Goal: Task Accomplishment & Management: Manage account settings

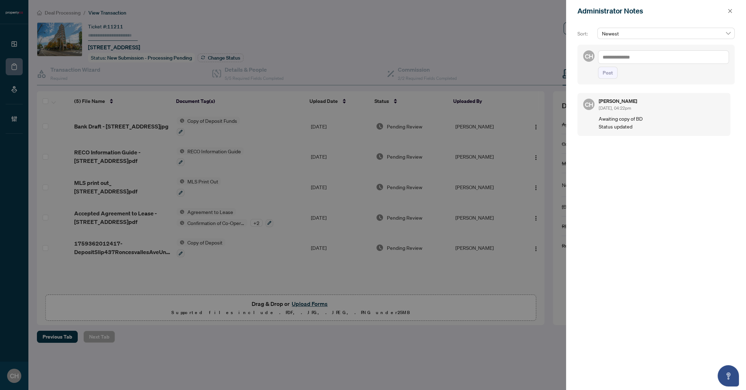
click at [5, 84] on div at bounding box center [373, 195] width 746 height 390
click at [66, 81] on div at bounding box center [373, 195] width 746 height 390
click at [728, 10] on icon "close" at bounding box center [729, 11] width 5 height 5
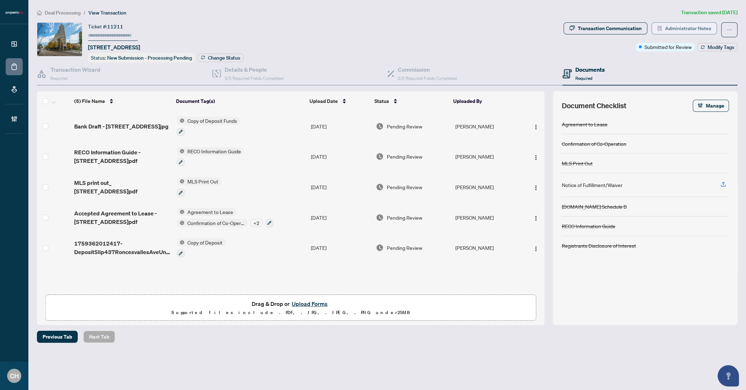
click at [697, 26] on span "Administrator Notes" at bounding box center [688, 28] width 46 height 11
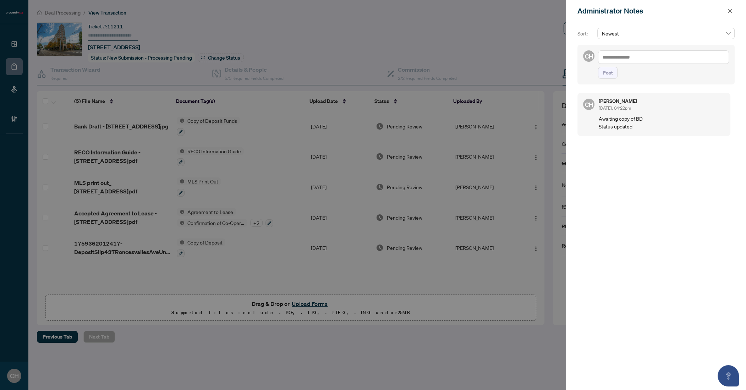
click at [659, 61] on textarea at bounding box center [663, 56] width 131 height 13
type textarea "**********"
click at [598, 67] on button "Post" at bounding box center [608, 73] width 20 height 12
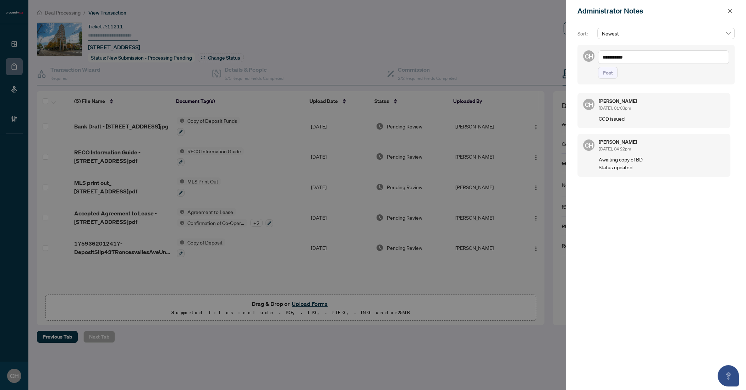
click at [434, 73] on div at bounding box center [373, 195] width 746 height 390
click at [729, 11] on icon "close" at bounding box center [729, 11] width 5 height 5
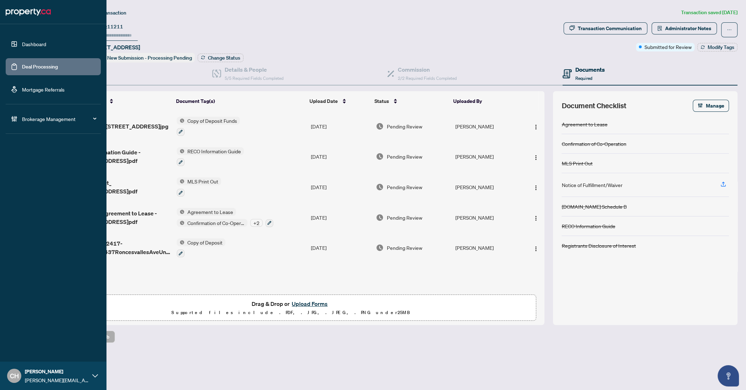
click at [22, 70] on link "Deal Processing" at bounding box center [40, 66] width 36 height 6
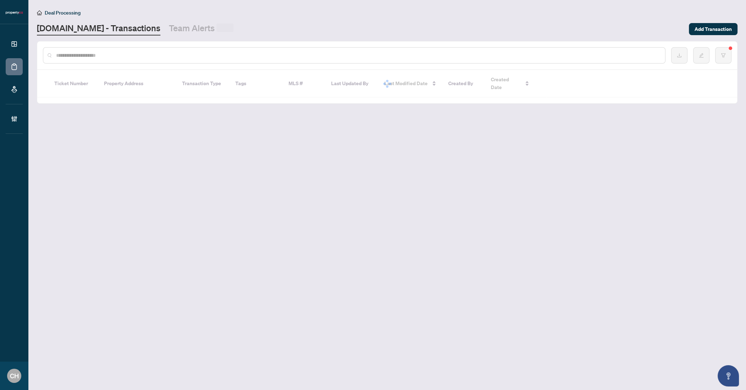
click at [116, 54] on input "text" at bounding box center [357, 55] width 603 height 8
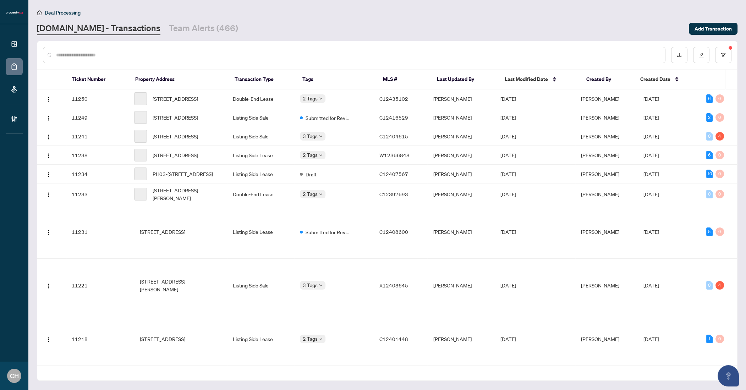
paste input "*********"
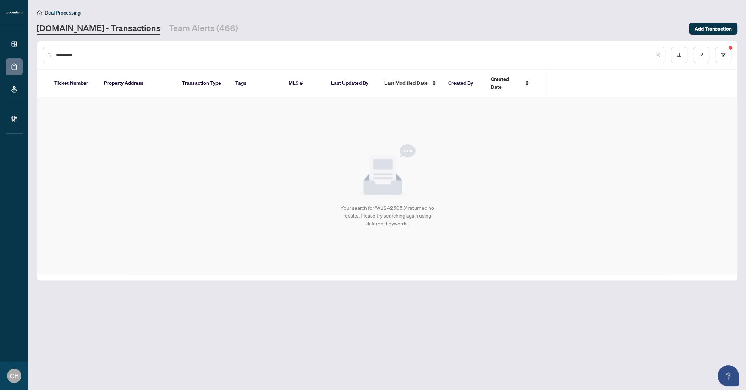
click at [177, 57] on input "*********" at bounding box center [355, 55] width 598 height 8
paste input "text"
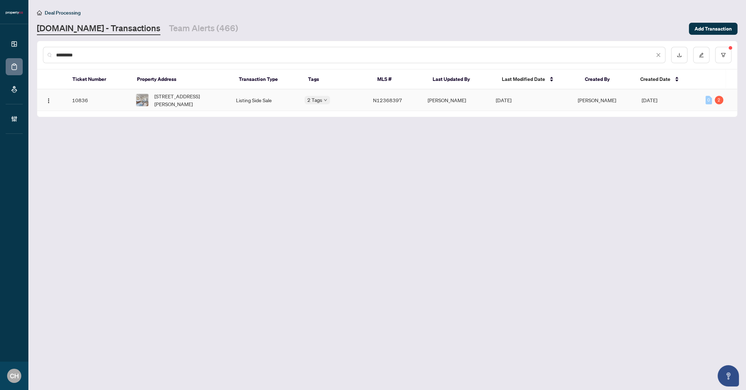
type input "*********"
click at [620, 92] on td "[PERSON_NAME]" at bounding box center [604, 100] width 64 height 22
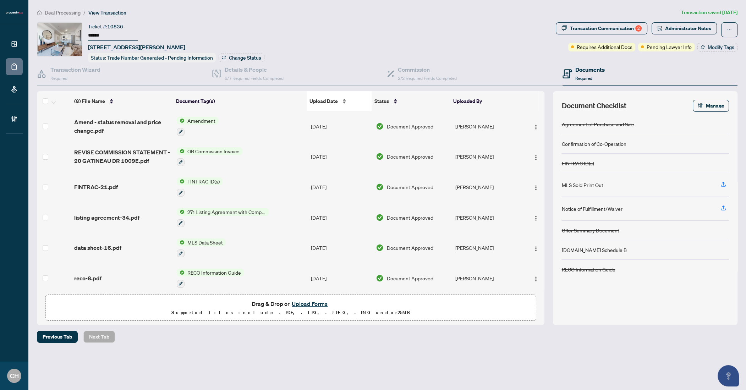
click at [333, 100] on span "Upload Date" at bounding box center [323, 101] width 28 height 8
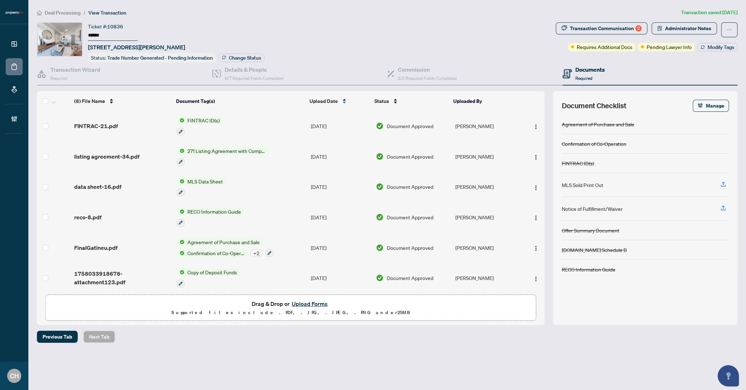
scroll to position [62, 0]
click at [126, 247] on td "FinalGatineu.pdf" at bounding box center [122, 246] width 103 height 31
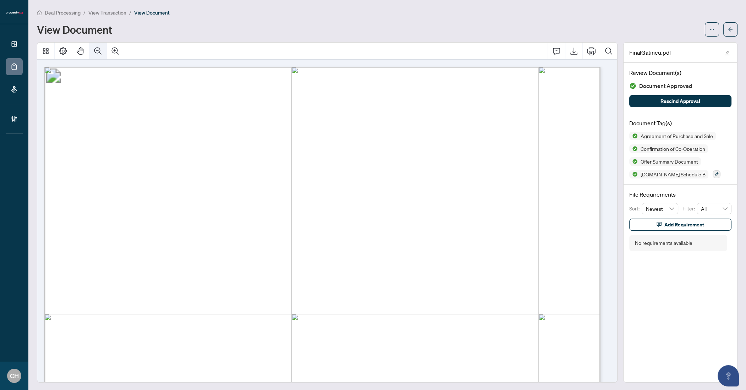
click at [99, 51] on icon "Zoom Out" at bounding box center [97, 50] width 7 height 7
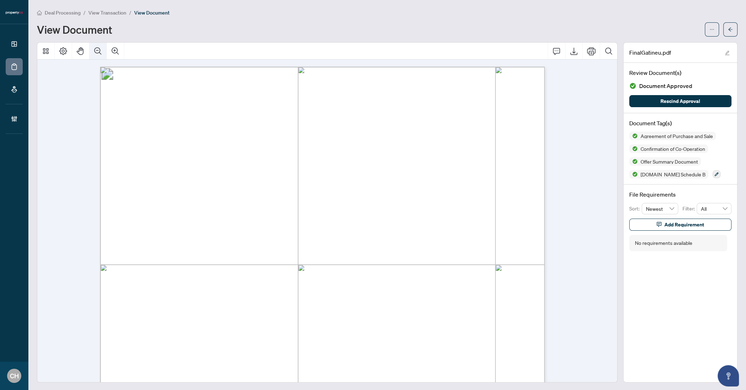
click at [99, 51] on icon "Zoom Out" at bounding box center [97, 50] width 7 height 7
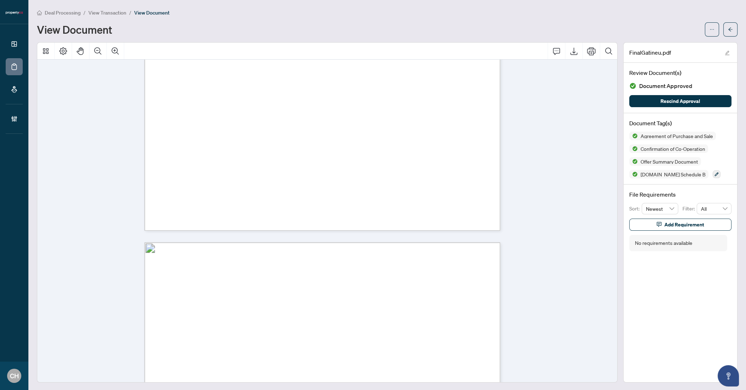
scroll to position [1957, 0]
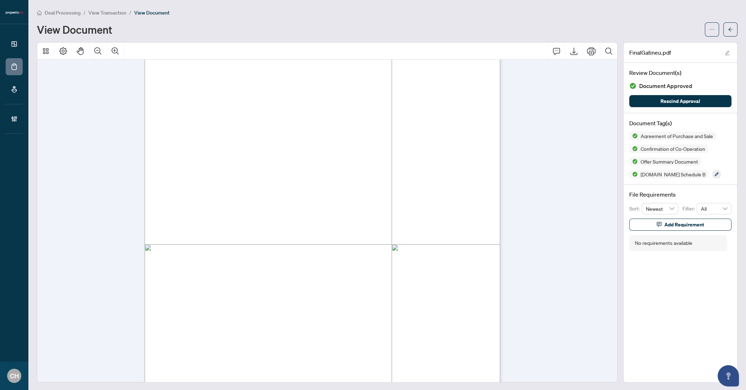
drag, startPoint x: 201, startPoint y: 229, endPoint x: 238, endPoint y: 228, distance: 37.3
click at [238, 228] on span "[PERSON_NAME] [PERSON_NAME]" at bounding box center [245, 230] width 88 height 6
click at [220, 229] on span "[PERSON_NAME] [PERSON_NAME]" at bounding box center [245, 230] width 88 height 6
drag, startPoint x: 202, startPoint y: 228, endPoint x: 239, endPoint y: 228, distance: 37.6
click at [239, 228] on span "[PERSON_NAME] [PERSON_NAME]" at bounding box center [245, 230] width 88 height 6
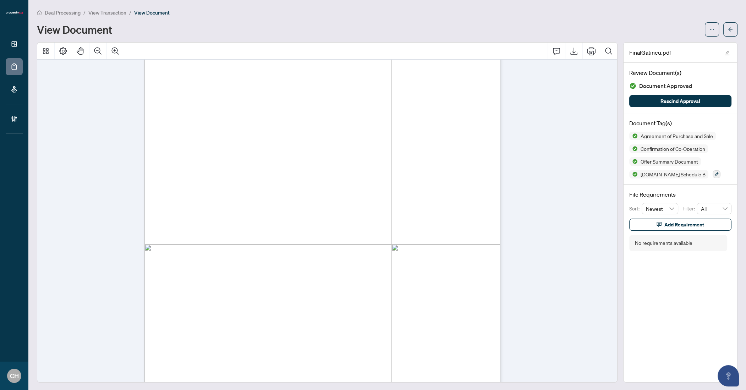
drag, startPoint x: 248, startPoint y: 230, endPoint x: 295, endPoint y: 230, distance: 47.2
click at [289, 230] on span "[PERSON_NAME] [PERSON_NAME]" at bounding box center [245, 230] width 88 height 6
click at [243, 231] on span "[PERSON_NAME] [PERSON_NAME]" at bounding box center [245, 230] width 88 height 6
drag, startPoint x: 245, startPoint y: 228, endPoint x: 305, endPoint y: 232, distance: 60.4
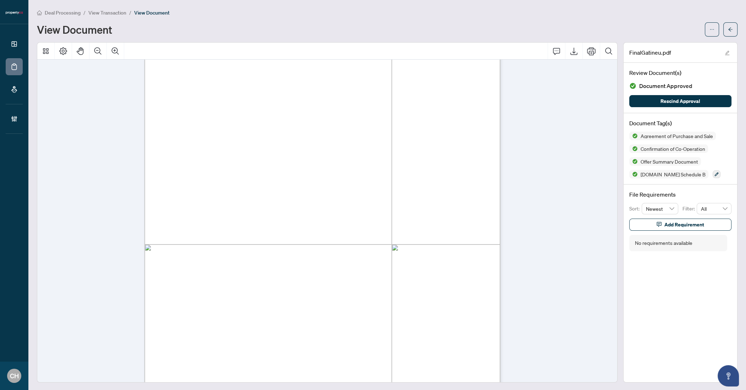
click at [289, 229] on span "[PERSON_NAME] [PERSON_NAME]" at bounding box center [245, 230] width 88 height 6
drag, startPoint x: 297, startPoint y: 229, endPoint x: 247, endPoint y: 228, distance: 49.7
click at [247, 228] on span "[PERSON_NAME] [PERSON_NAME]" at bounding box center [245, 230] width 88 height 6
drag, startPoint x: 408, startPoint y: 218, endPoint x: 437, endPoint y: 219, distance: 29.1
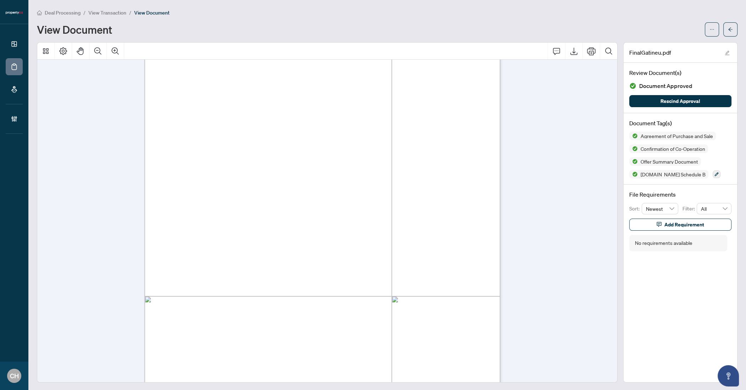
scroll to position [0, 0]
click at [728, 27] on button "button" at bounding box center [730, 29] width 14 height 14
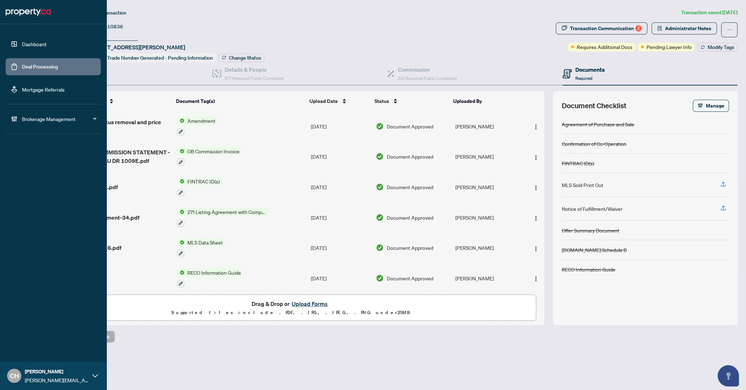
click at [22, 63] on link "Deal Processing" at bounding box center [40, 66] width 36 height 6
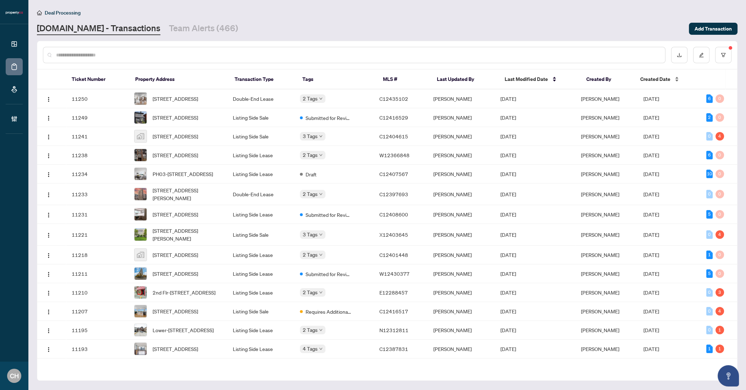
click at [657, 79] on span "Created Date" at bounding box center [655, 79] width 30 height 8
copy span "C12435102"
click at [0, 0] on div "Dashboard Deal Processing Mortgage Referrals Brokerage Management CH Clarissa H…" at bounding box center [373, 195] width 746 height 390
click at [233, 103] on td "Double-End Lease" at bounding box center [260, 98] width 67 height 19
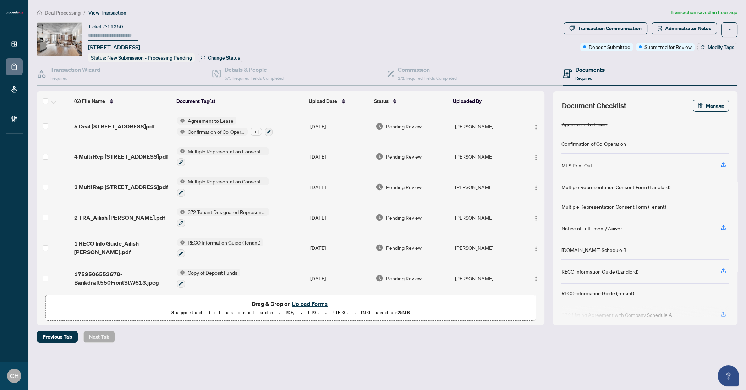
scroll to position [2, 0]
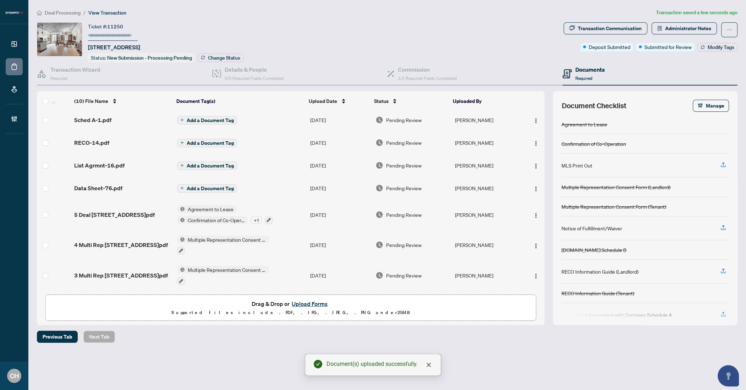
click at [187, 186] on span "Add a Document Tag" at bounding box center [210, 188] width 47 height 5
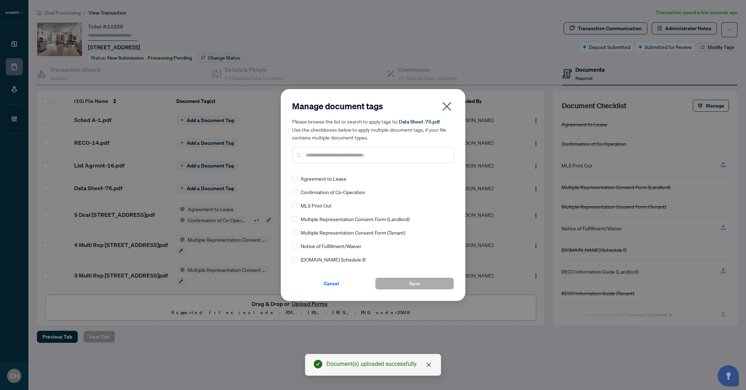
click at [338, 157] on input "text" at bounding box center [376, 155] width 143 height 8
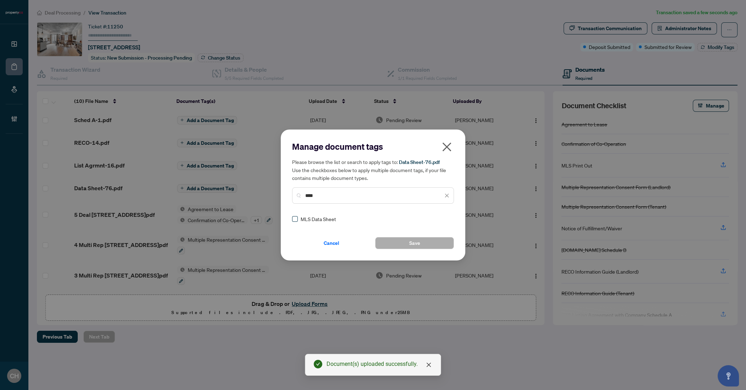
type input "****"
click at [416, 246] on span "Save" at bounding box center [414, 242] width 11 height 11
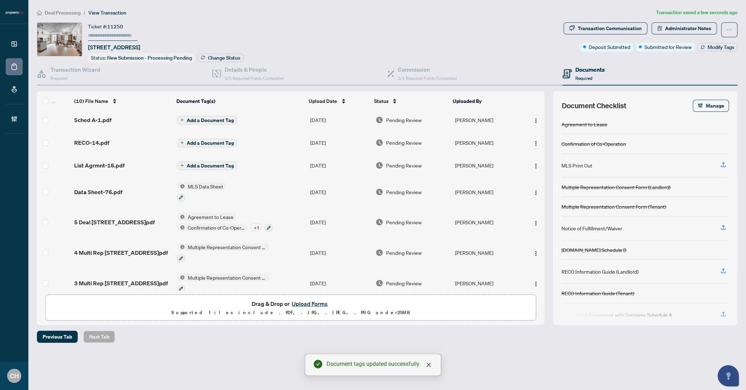
click at [217, 165] on span "Add a Document Tag" at bounding box center [210, 165] width 47 height 5
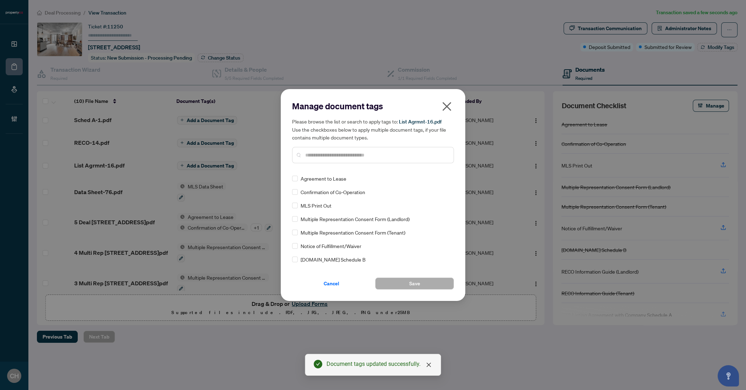
click at [324, 160] on div at bounding box center [373, 155] width 162 height 16
click at [324, 158] on input "text" at bounding box center [376, 155] width 143 height 8
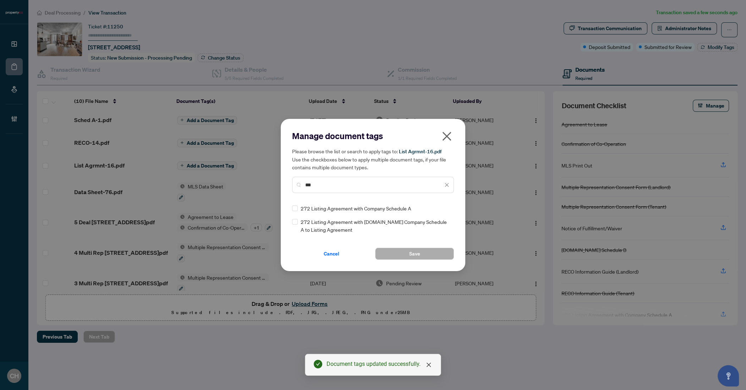
type input "***"
click at [390, 252] on button "Save" at bounding box center [414, 254] width 79 height 12
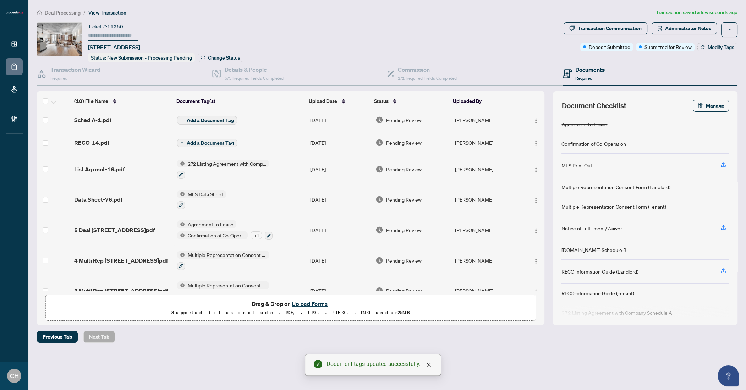
click at [225, 141] on span "Add a Document Tag" at bounding box center [210, 142] width 47 height 5
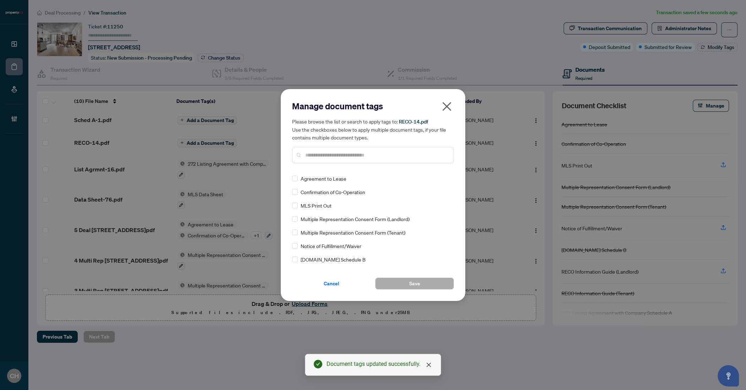
click at [335, 155] on input "text" at bounding box center [376, 155] width 143 height 8
type input "****"
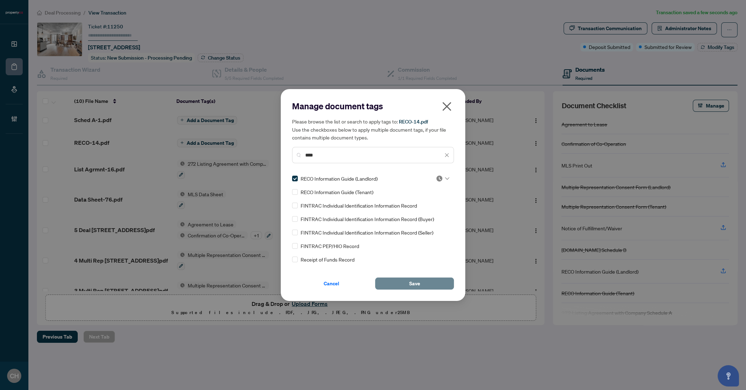
click at [411, 287] on span "Save" at bounding box center [414, 283] width 11 height 11
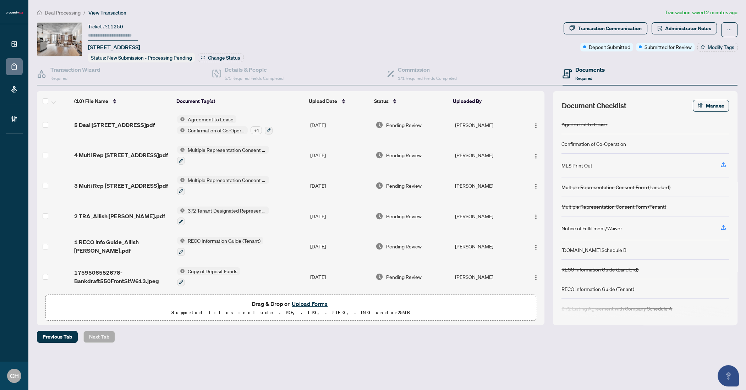
scroll to position [105, 0]
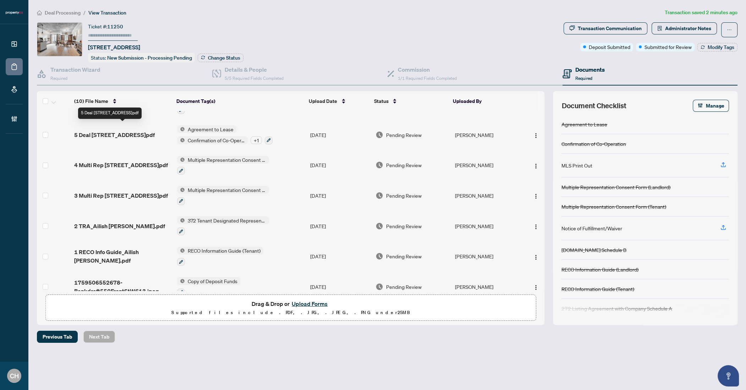
click at [150, 138] on span "5 Deal DocsRTAexecuted_550 Front St W 613.pdf" at bounding box center [114, 135] width 81 height 9
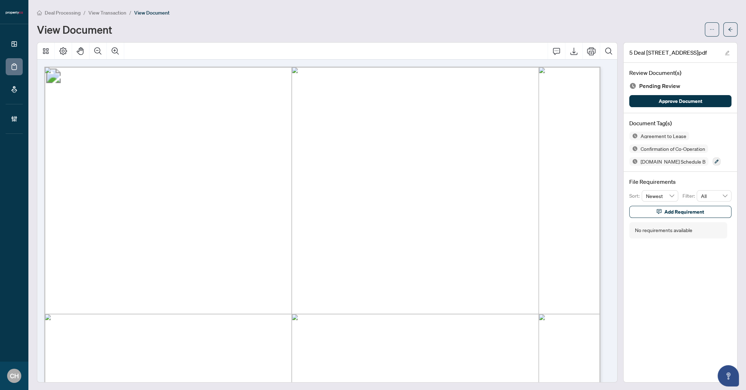
drag, startPoint x: 121, startPoint y: 181, endPoint x: 203, endPoint y: 188, distance: 82.6
drag, startPoint x: 183, startPoint y: 181, endPoint x: 109, endPoint y: 181, distance: 74.8
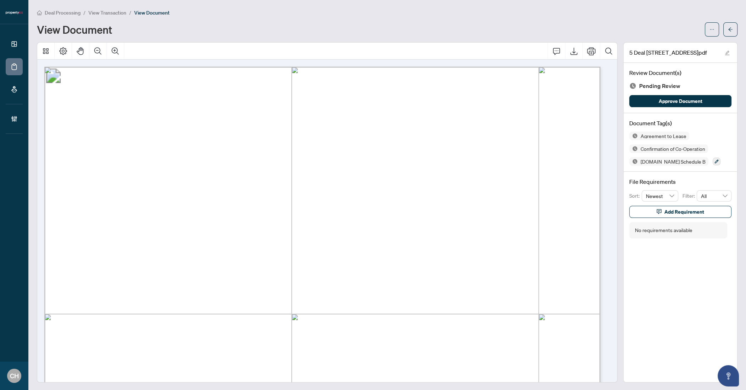
drag, startPoint x: 166, startPoint y: 183, endPoint x: 115, endPoint y: 183, distance: 51.4
drag, startPoint x: 120, startPoint y: 181, endPoint x: 218, endPoint y: 187, distance: 98.0
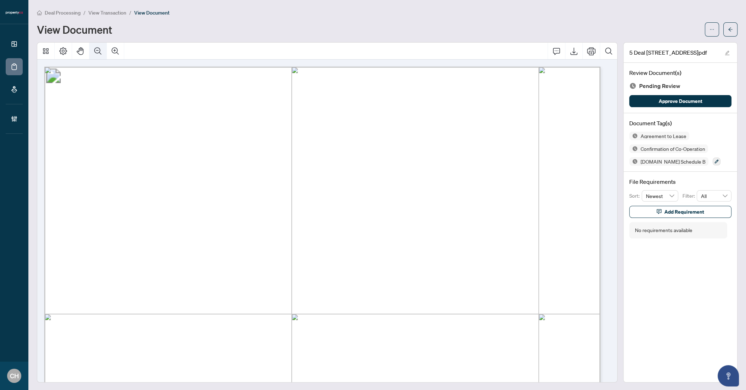
click at [103, 52] on button "Zoom Out" at bounding box center [97, 51] width 17 height 17
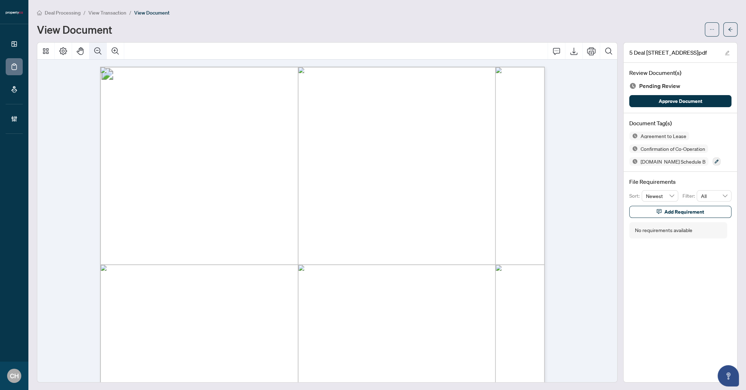
click at [103, 52] on button "Zoom Out" at bounding box center [97, 51] width 17 height 17
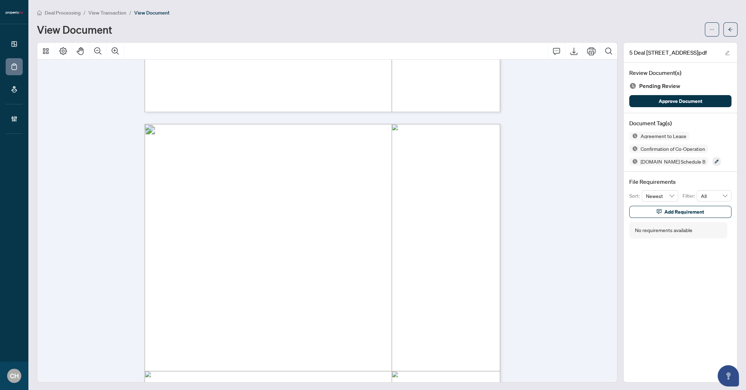
scroll to position [442, 0]
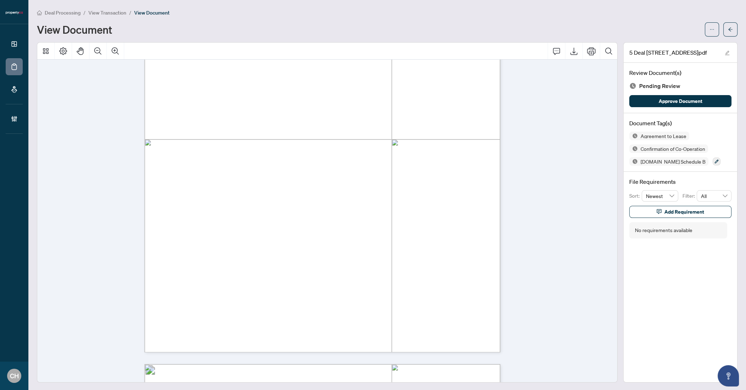
scroll to position [1570, 0]
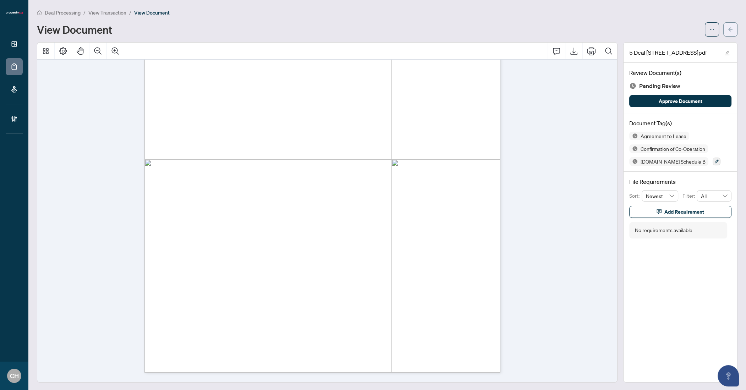
click at [729, 31] on button "button" at bounding box center [730, 29] width 14 height 14
